Goal: Task Accomplishment & Management: Complete application form

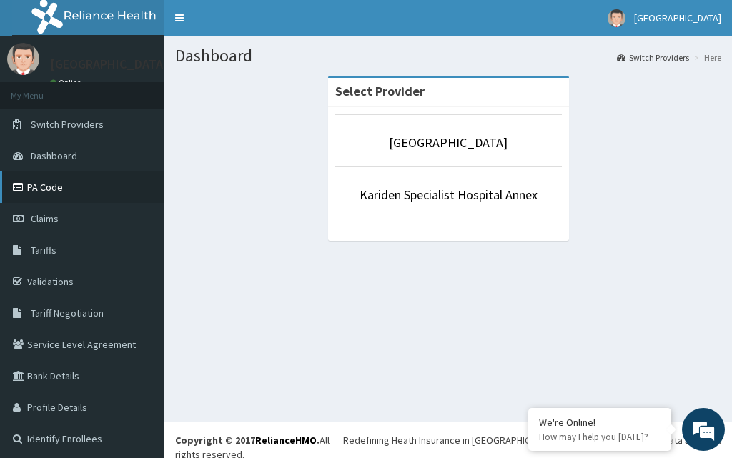
click at [57, 184] on link "PA Code" at bounding box center [82, 186] width 164 height 31
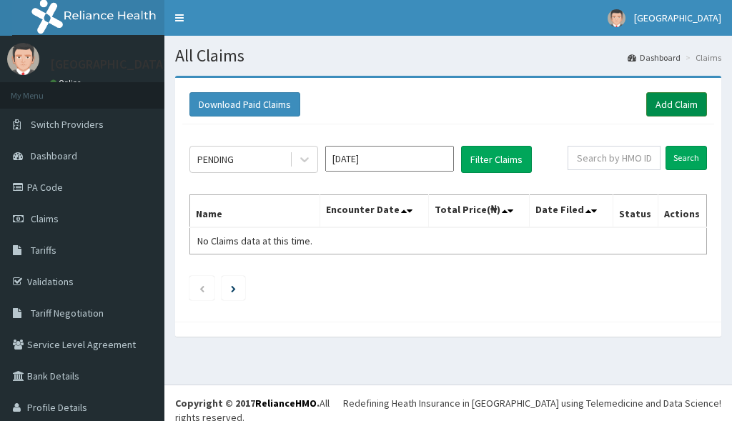
click at [662, 106] on link "Add Claim" at bounding box center [676, 104] width 61 height 24
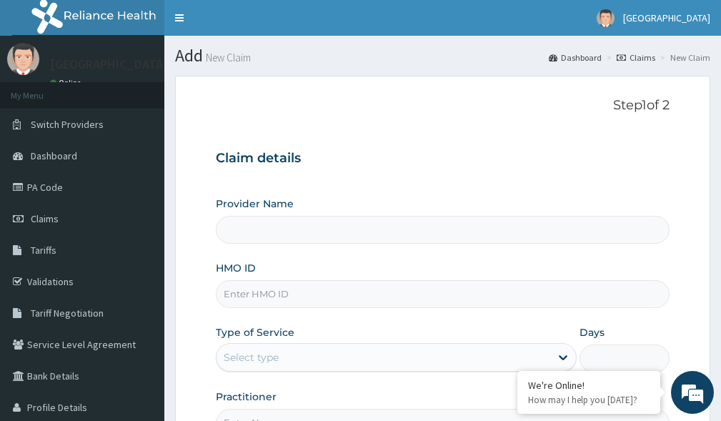
click at [294, 297] on input "HMO ID" at bounding box center [443, 294] width 454 height 28
paste input "GSV/11642/A"
type input "GSV/11642/A"
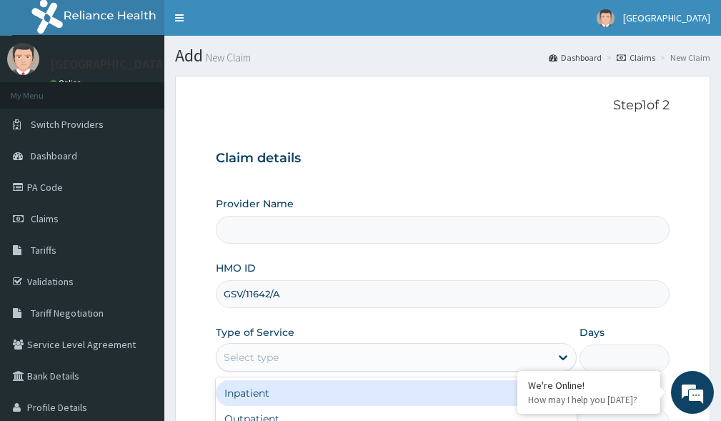
click at [330, 358] on div "Select type" at bounding box center [383, 357] width 334 height 23
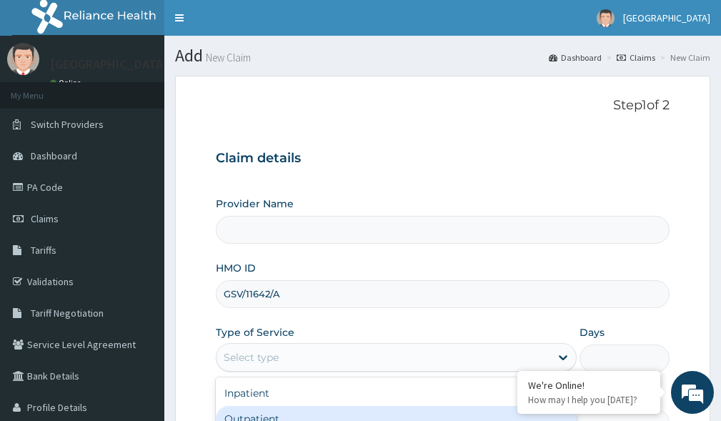
click at [289, 409] on div "Outpatient" at bounding box center [396, 419] width 361 height 26
type input "1"
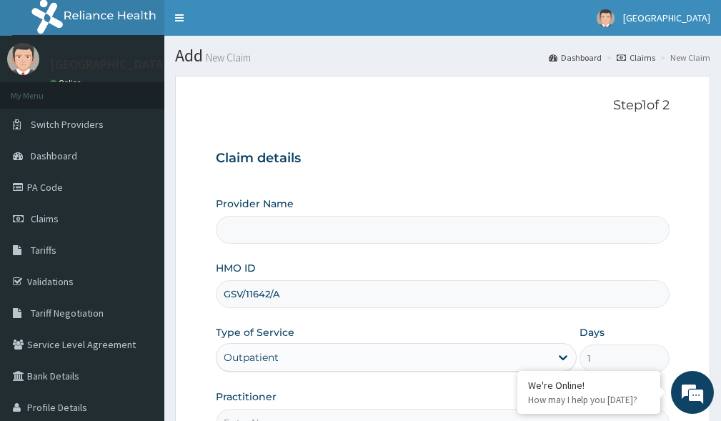
type input "Kariden Specialist Hospital"
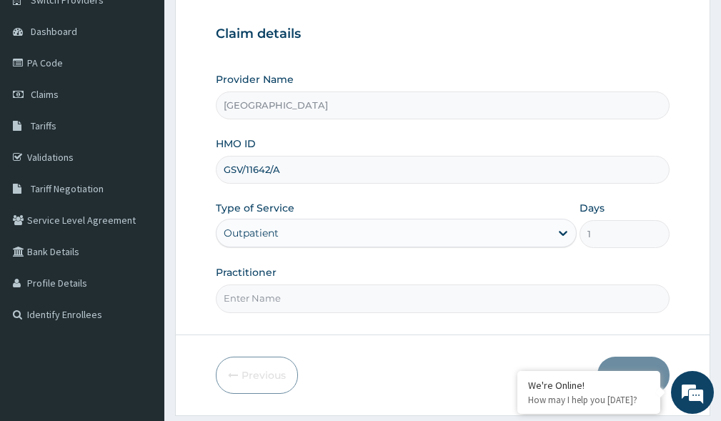
scroll to position [129, 0]
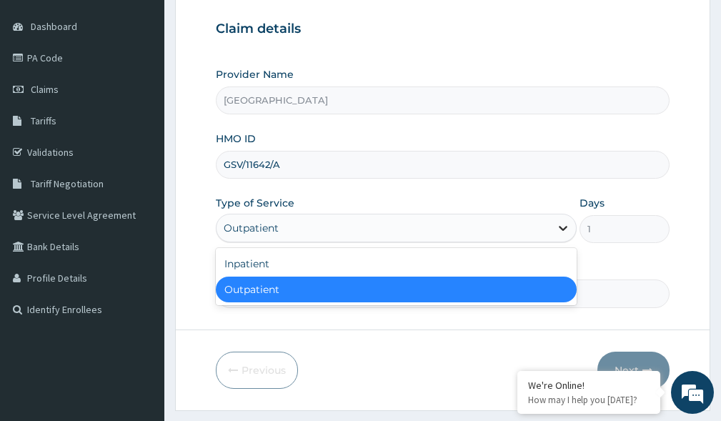
click at [564, 222] on icon at bounding box center [563, 228] width 14 height 14
click at [398, 289] on div "Outpatient" at bounding box center [396, 289] width 361 height 26
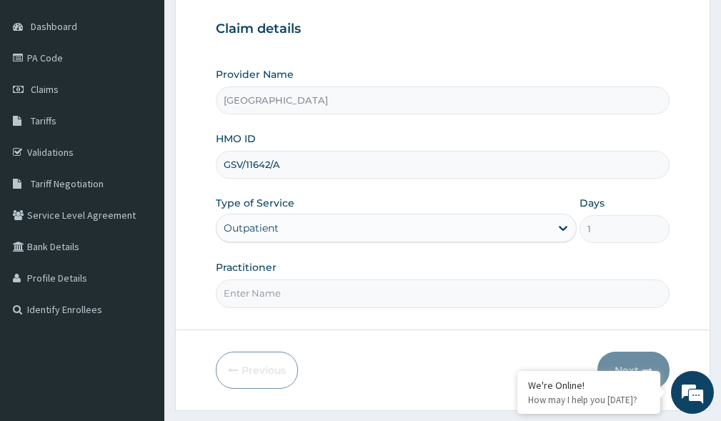
click at [386, 290] on input "Practitioner" at bounding box center [443, 293] width 454 height 28
type input "DR. KARIBA"
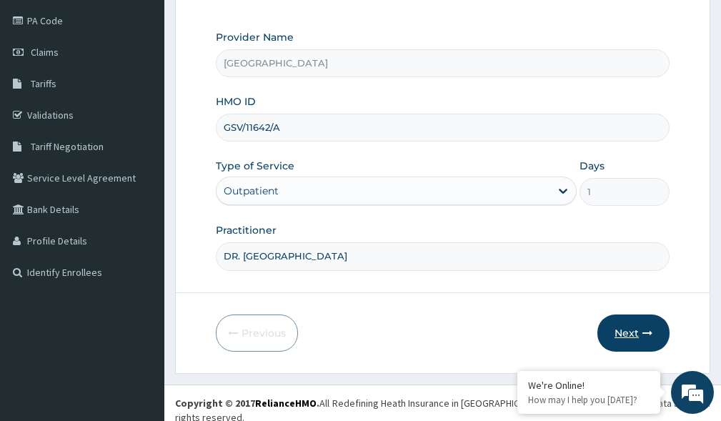
click at [645, 329] on icon "button" at bounding box center [647, 333] width 10 height 10
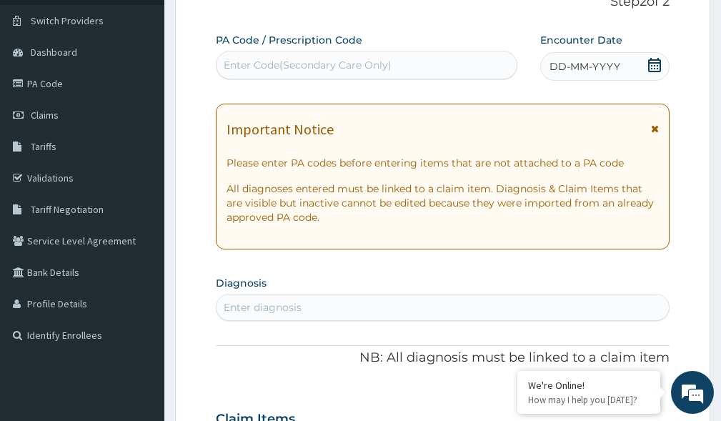
scroll to position [98, 0]
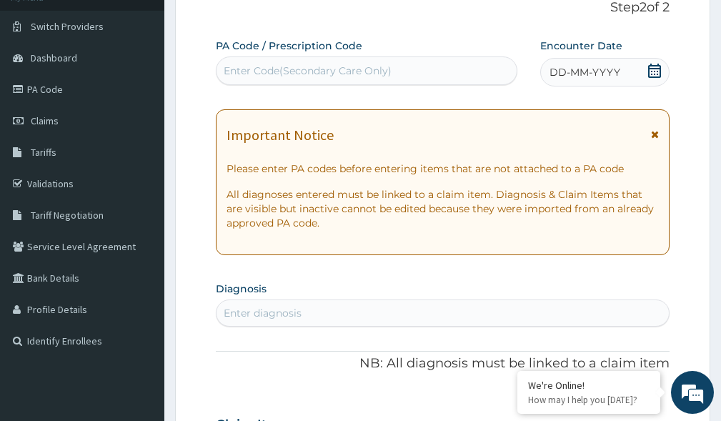
click at [337, 71] on div "Enter Code(Secondary Care Only)" at bounding box center [308, 71] width 168 height 14
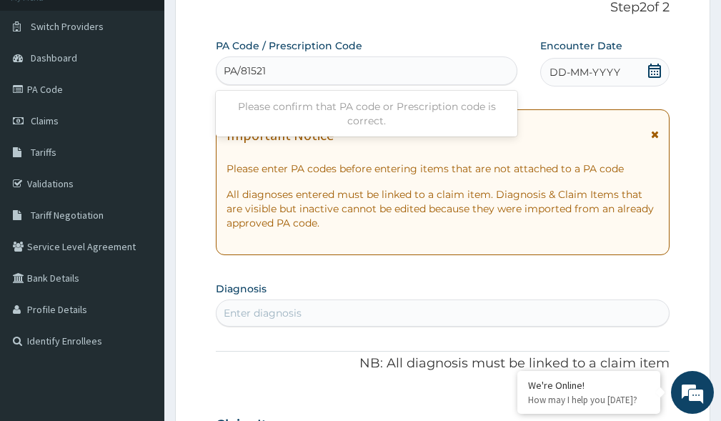
type input "PA/815214"
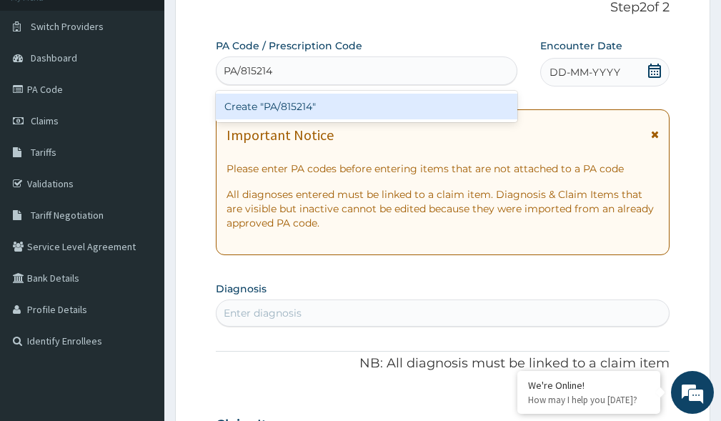
click at [330, 104] on div "Create "PA/815214"" at bounding box center [366, 107] width 301 height 26
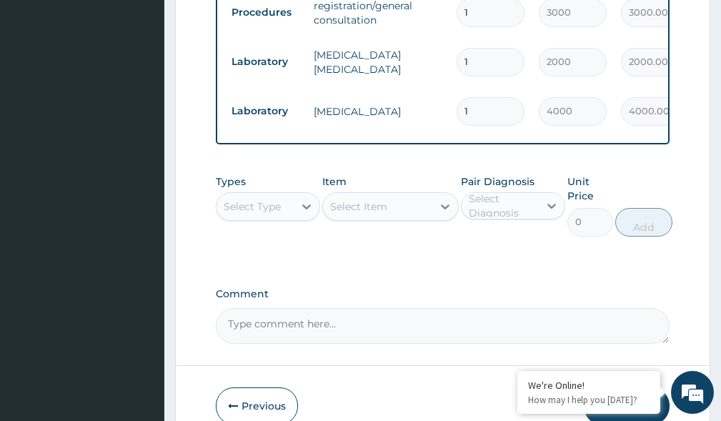
scroll to position [937, 0]
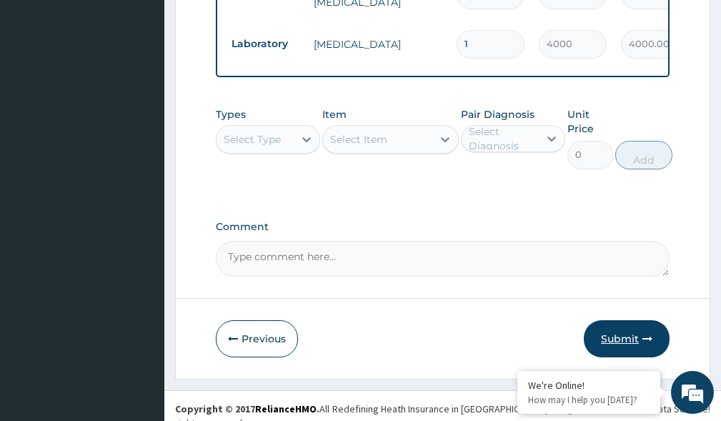
click at [612, 349] on button "Submit" at bounding box center [627, 338] width 86 height 37
